Goal: Information Seeking & Learning: Learn about a topic

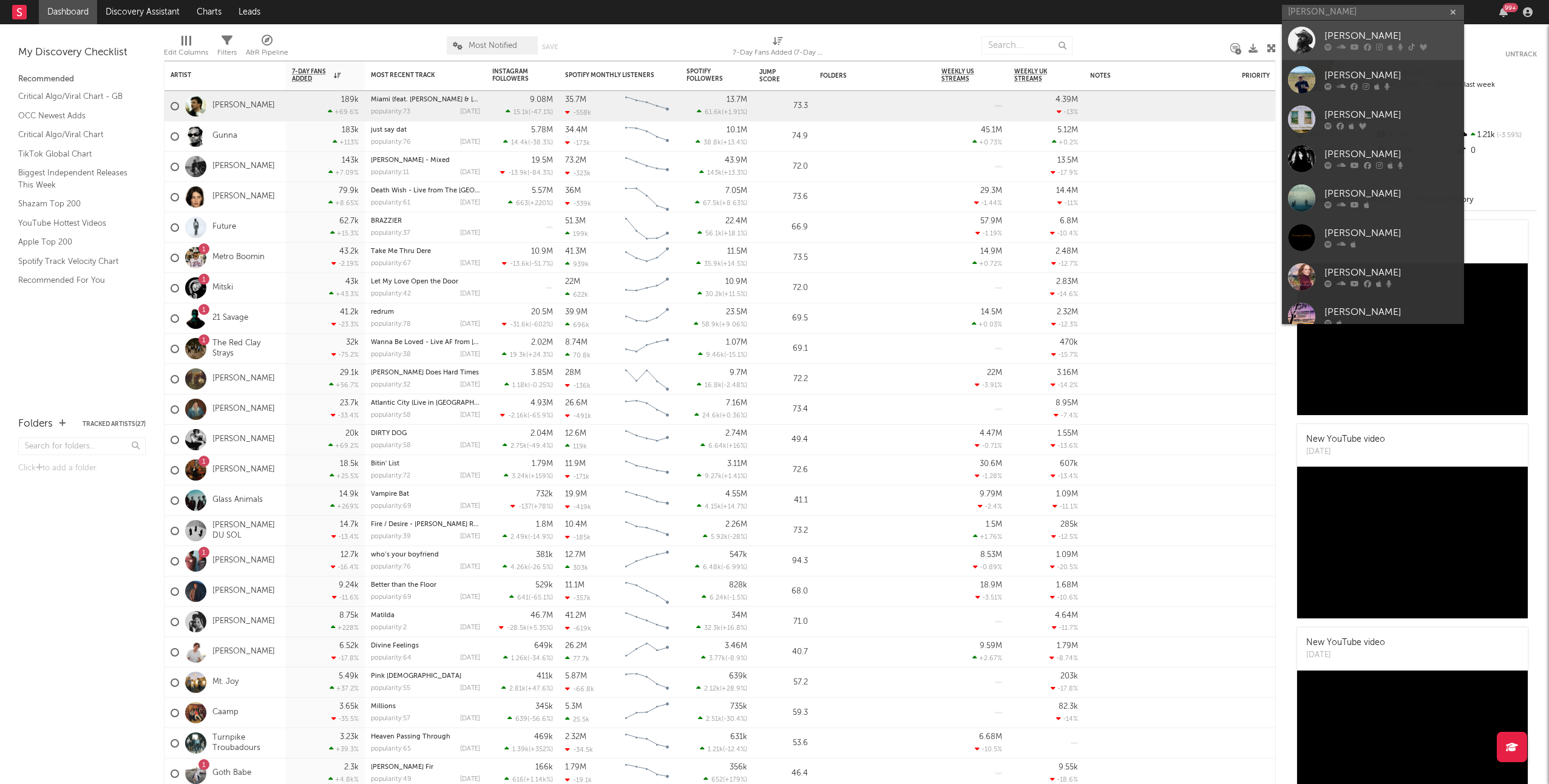
type input "[PERSON_NAME]"
click at [1300, 38] on div at bounding box center [1302, 40] width 27 height 27
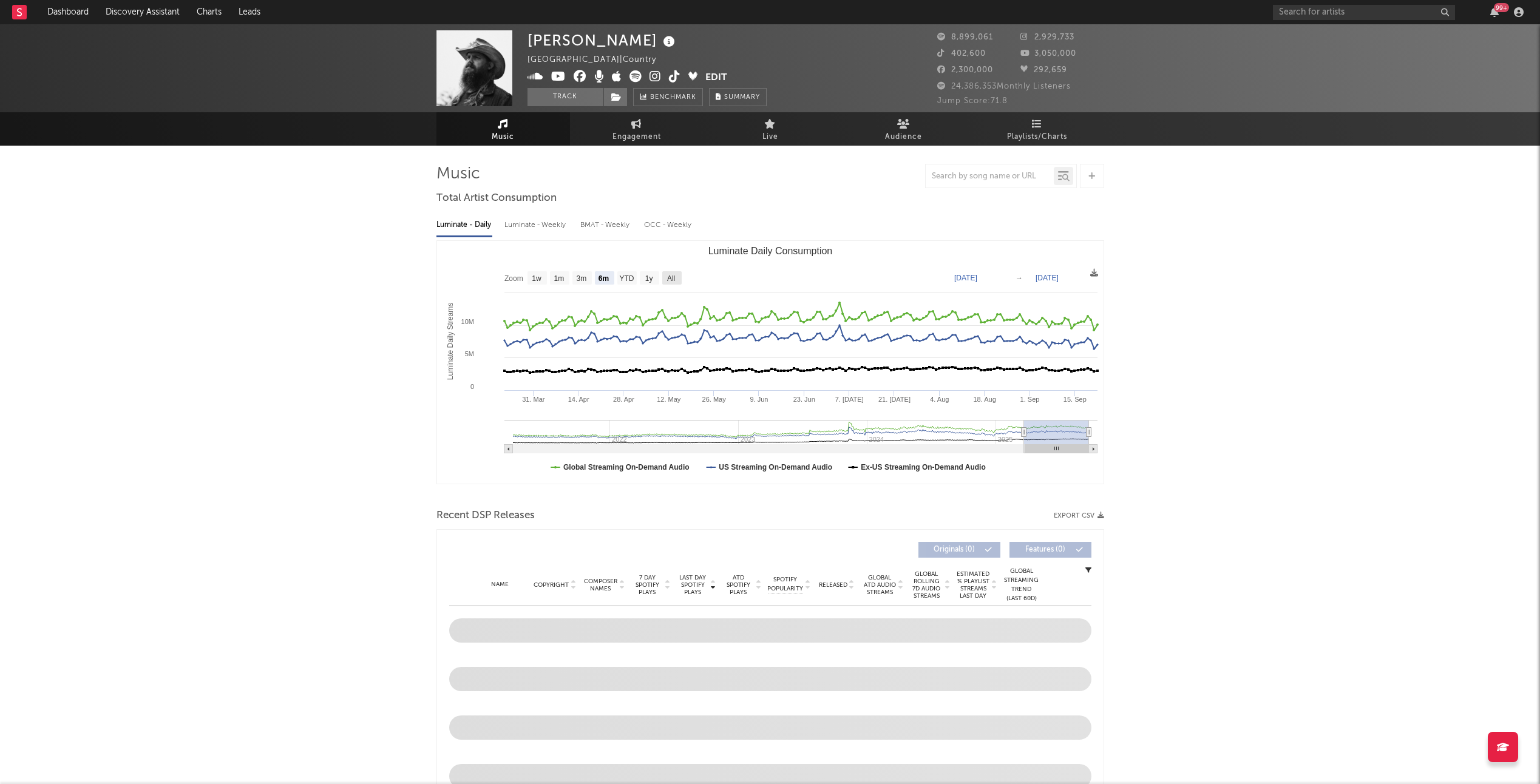
click at [672, 275] on text "All" at bounding box center [671, 279] width 8 height 8
select select "All"
type input "[DATE]"
